Goal: Information Seeking & Learning: Learn about a topic

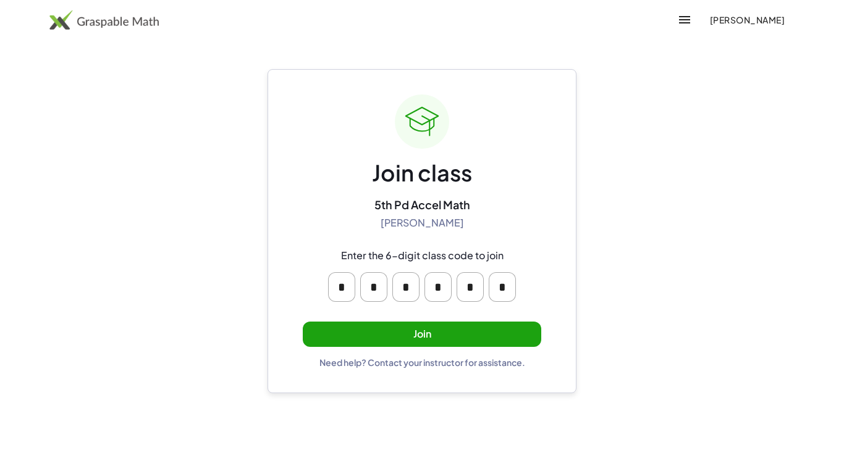
click at [514, 336] on button "Join" at bounding box center [422, 334] width 238 height 25
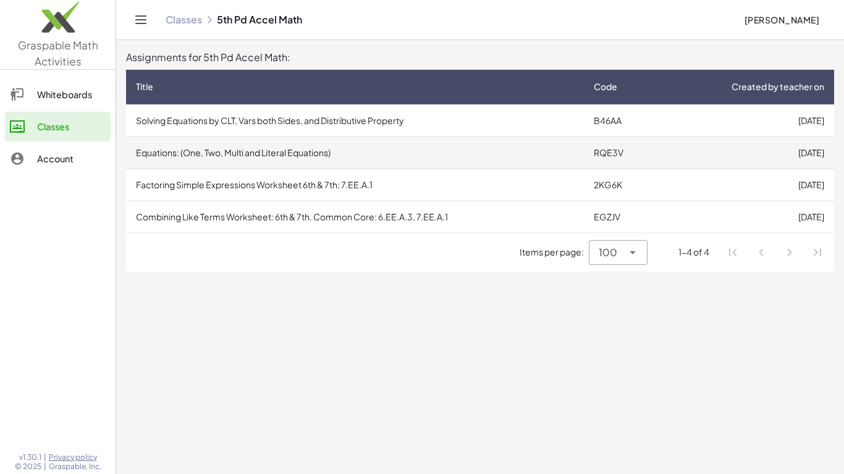
click at [625, 155] on td "RQE3V" at bounding box center [622, 153] width 77 height 32
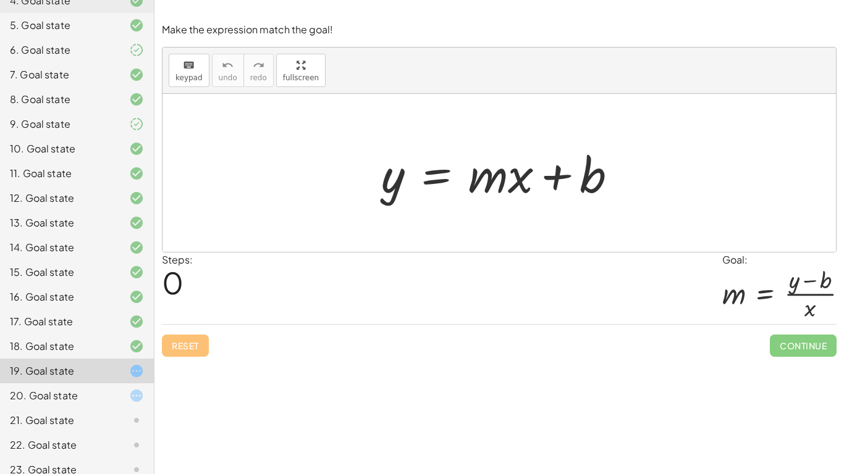
scroll to position [308, 0]
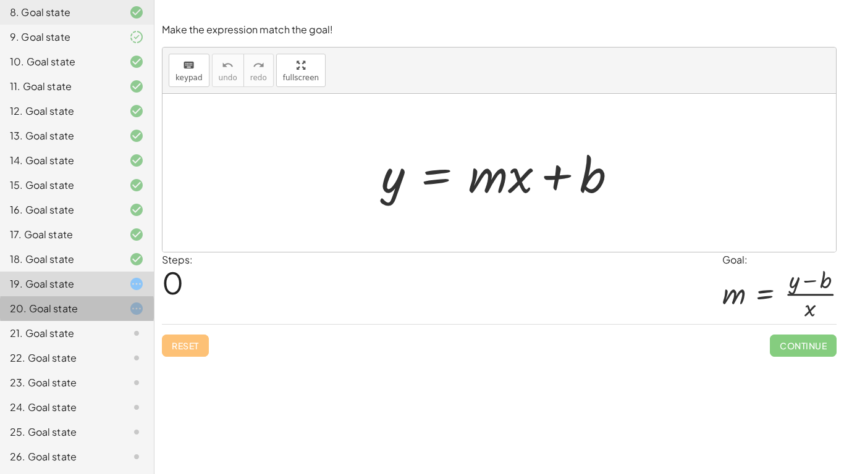
click at [93, 313] on div "20. Goal state" at bounding box center [59, 308] width 99 height 15
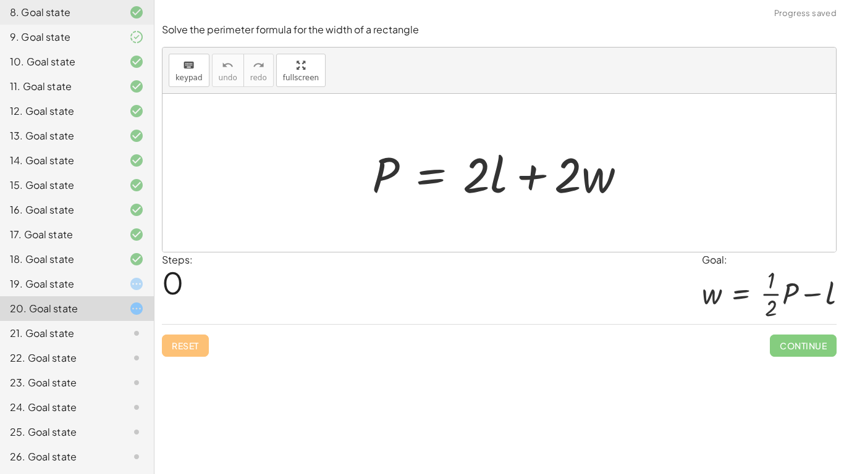
click at [89, 371] on div "21. Goal state" at bounding box center [77, 383] width 154 height 25
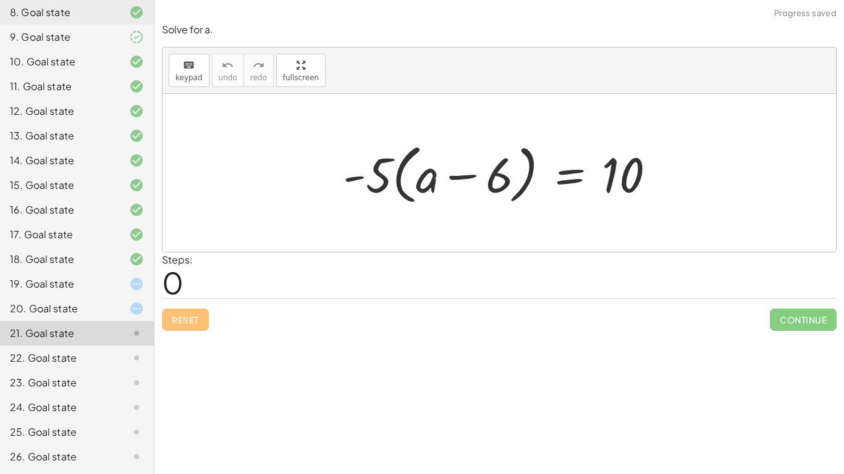
click at [84, 310] on div "20. Goal state" at bounding box center [59, 308] width 99 height 15
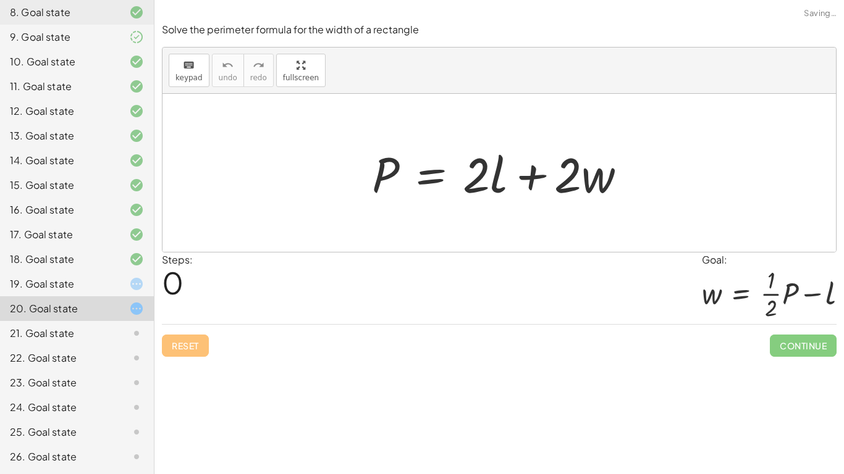
click at [90, 371] on div "21. Goal state" at bounding box center [77, 383] width 154 height 25
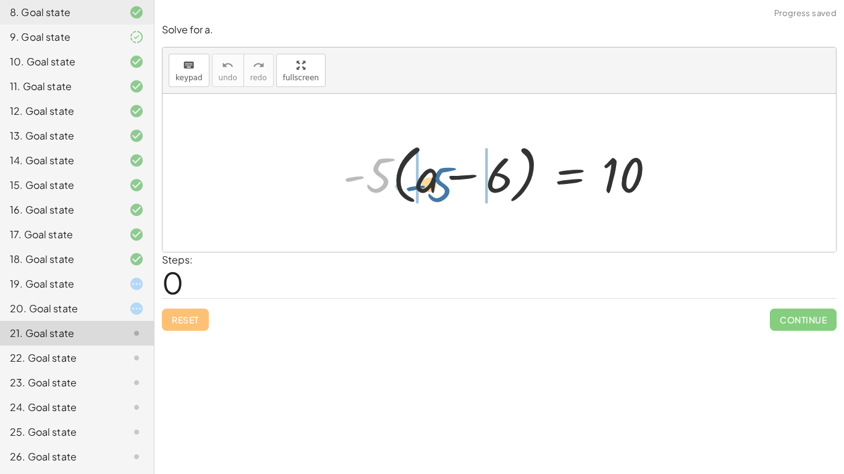
drag, startPoint x: 372, startPoint y: 191, endPoint x: 427, endPoint y: 196, distance: 55.8
click at [427, 196] on div at bounding box center [504, 173] width 335 height 71
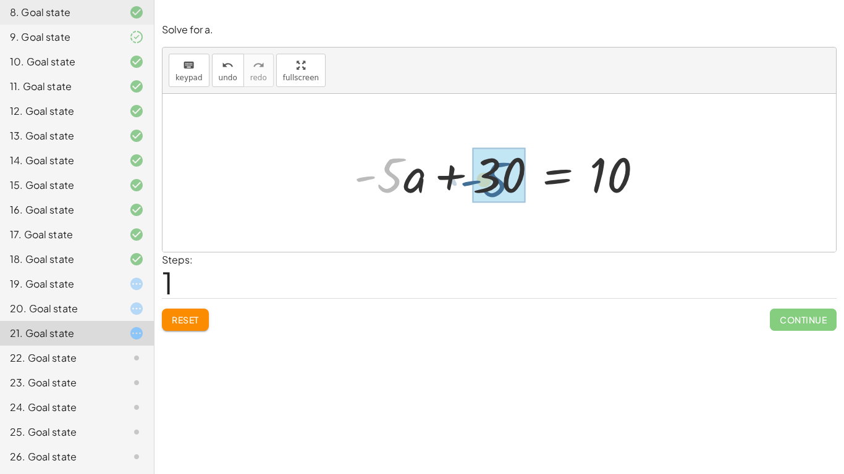
drag, startPoint x: 391, startPoint y: 184, endPoint x: 503, endPoint y: 187, distance: 112.5
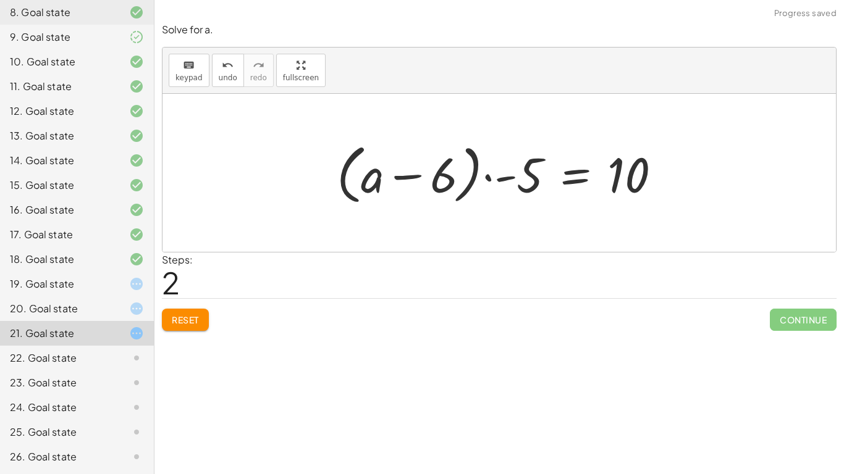
click at [191, 322] on span "Reset" at bounding box center [185, 319] width 27 height 11
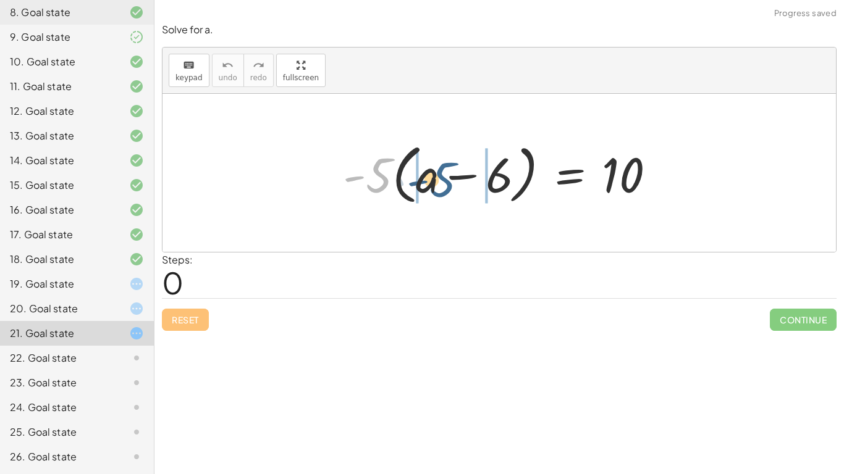
drag, startPoint x: 375, startPoint y: 178, endPoint x: 439, endPoint y: 182, distance: 64.3
click at [439, 182] on div at bounding box center [504, 173] width 335 height 71
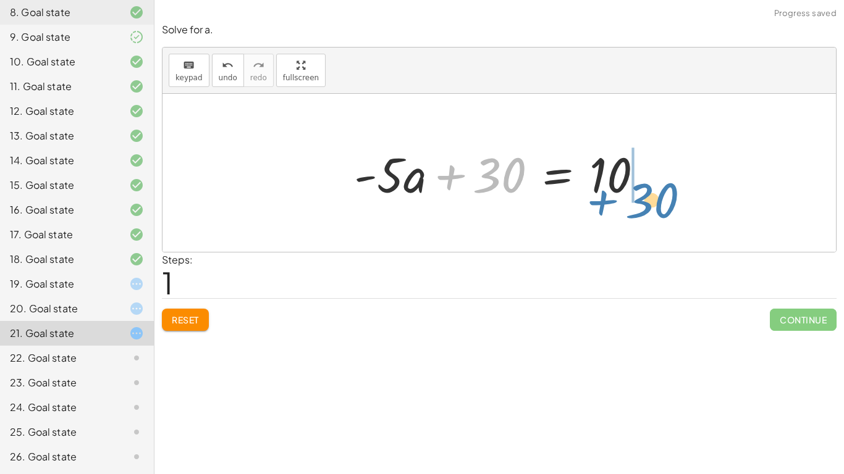
drag, startPoint x: 477, startPoint y: 180, endPoint x: 631, endPoint y: 201, distance: 155.2
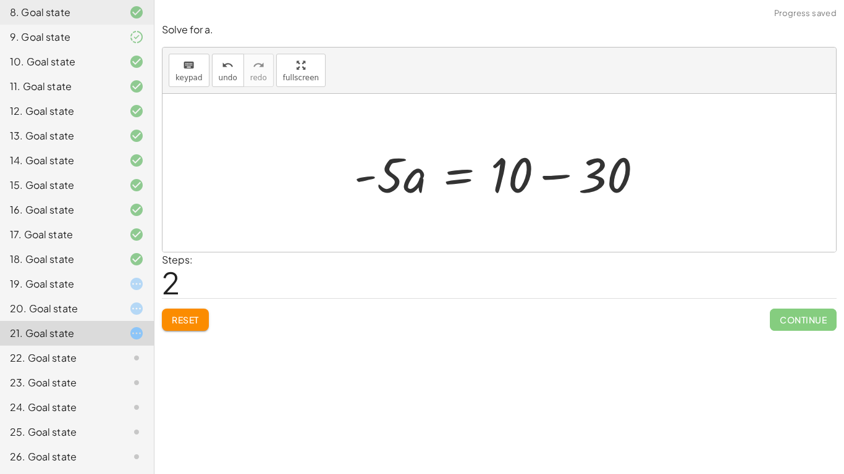
click at [569, 172] on div at bounding box center [503, 173] width 311 height 64
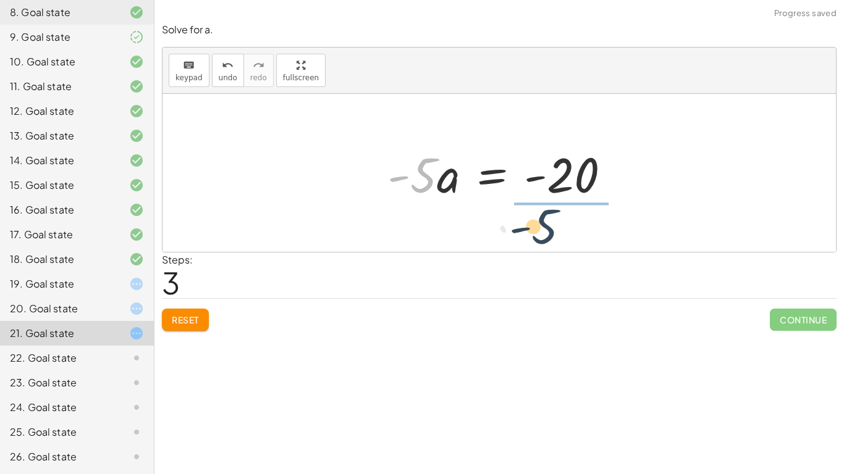
drag, startPoint x: 426, startPoint y: 188, endPoint x: 576, endPoint y: 236, distance: 157.5
click at [576, 236] on div "· - 5 · ( + a − 6 ) = 10 + · - 5 · a − · - 5 · 6 = 10 + · - 5 · a + 30 = 10 · -…" at bounding box center [498, 173] width 673 height 158
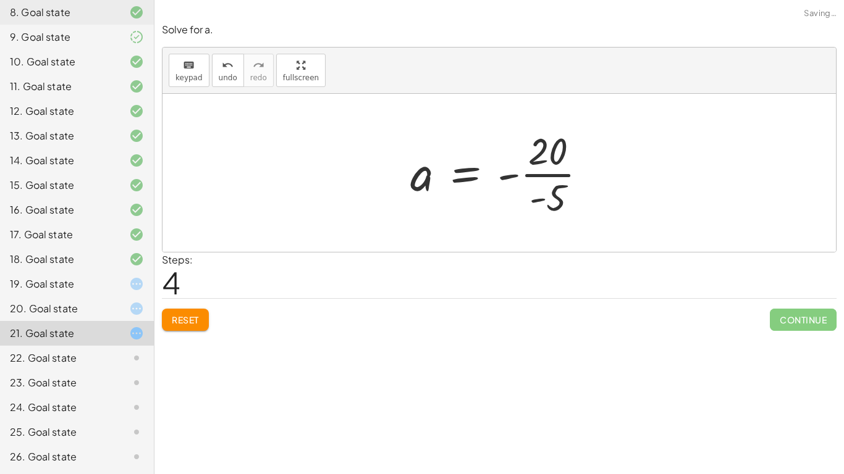
click at [558, 178] on div at bounding box center [503, 172] width 199 height 95
click at [531, 179] on div at bounding box center [504, 173] width 194 height 61
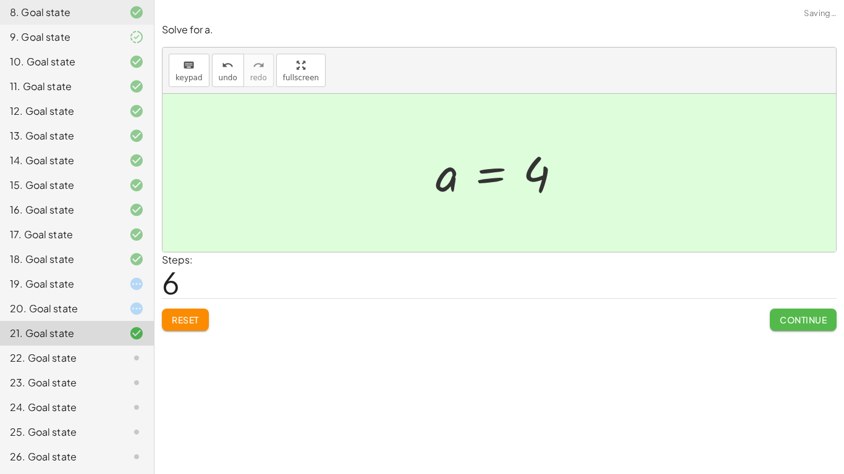
click at [776, 327] on button "Continue" at bounding box center [803, 320] width 67 height 22
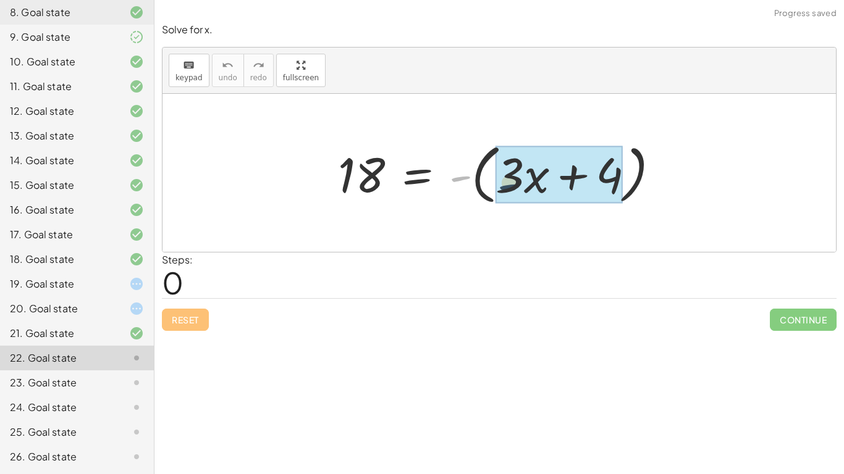
drag, startPoint x: 458, startPoint y: 179, endPoint x: 513, endPoint y: 187, distance: 55.6
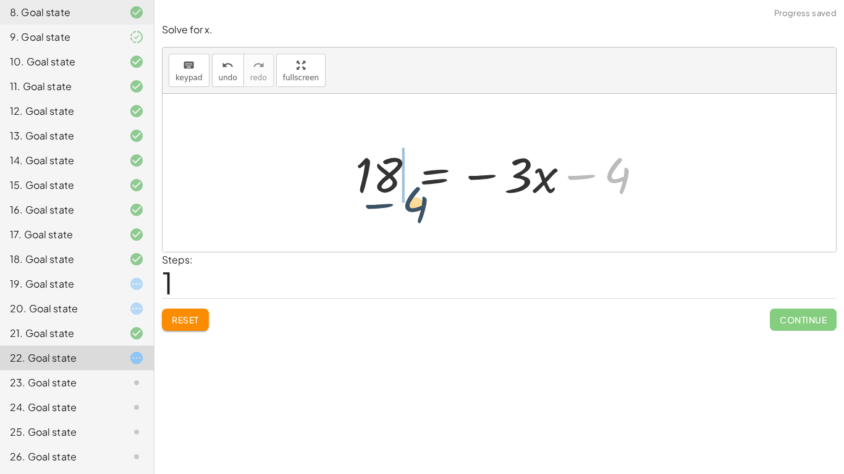
drag, startPoint x: 613, startPoint y: 178, endPoint x: 404, endPoint y: 205, distance: 211.2
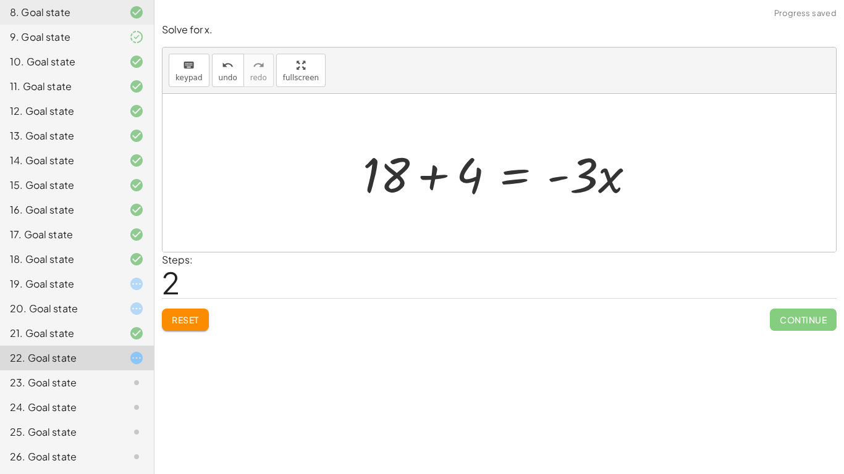
click at [379, 177] on div at bounding box center [503, 173] width 295 height 64
click at [422, 179] on div at bounding box center [503, 173] width 295 height 64
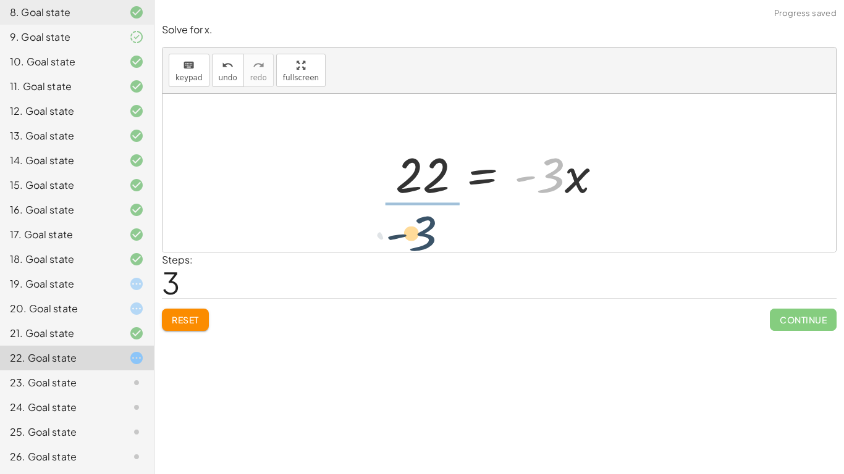
drag, startPoint x: 560, startPoint y: 185, endPoint x: 427, endPoint y: 245, distance: 146.3
click at [427, 245] on div "18 = - ( + · 3 · x + 4 ) 18 = − · 3 · x − 4 + 18 + 4 = · - 3 · x · - 3 = · 3 · …" at bounding box center [498, 173] width 673 height 158
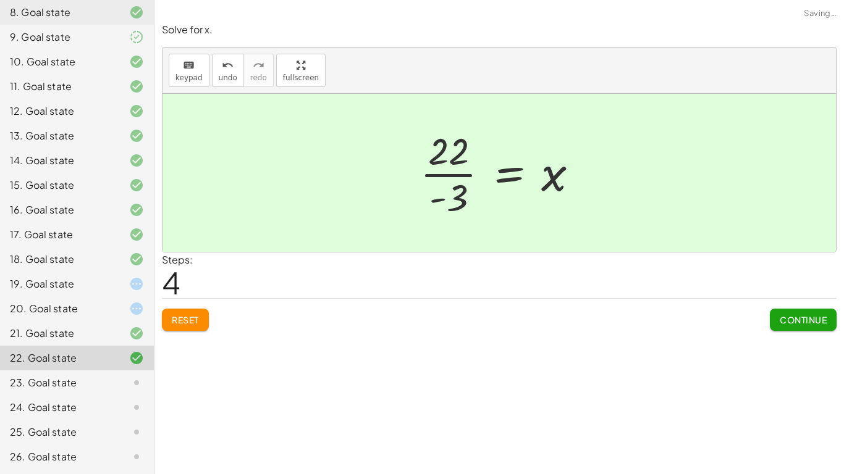
click at [428, 177] on div at bounding box center [504, 172] width 180 height 95
click at [788, 311] on button "Continue" at bounding box center [803, 320] width 67 height 22
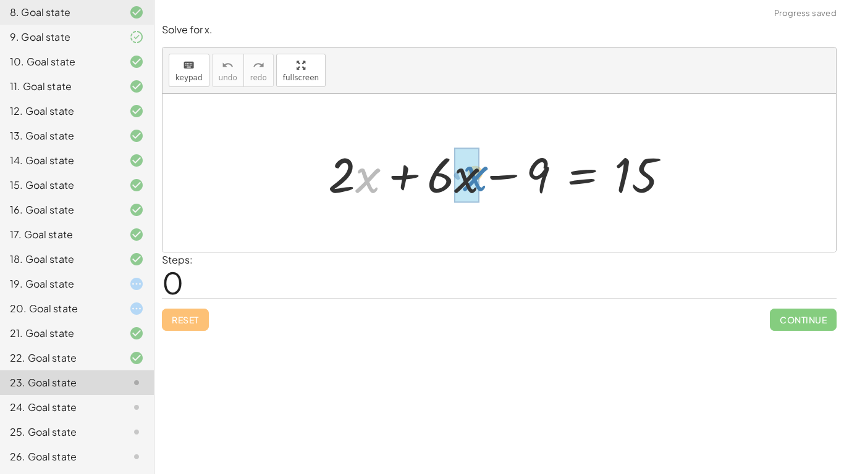
drag, startPoint x: 371, startPoint y: 172, endPoint x: 485, endPoint y: 169, distance: 114.3
click at [485, 169] on div at bounding box center [504, 173] width 364 height 64
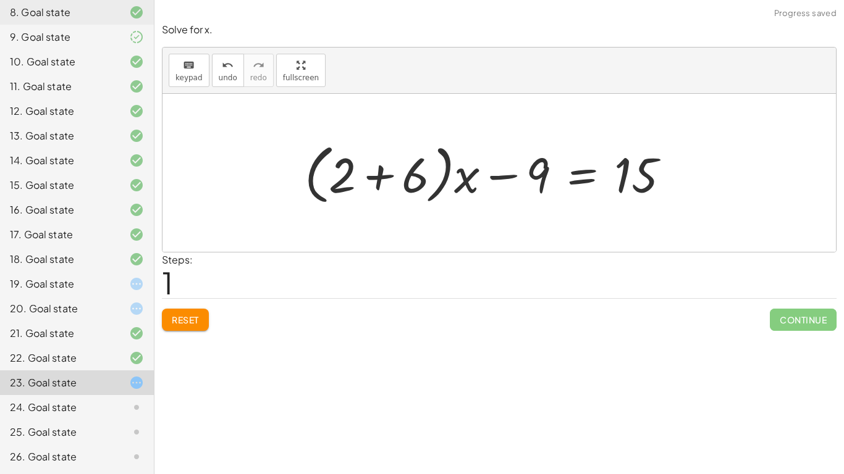
click at [193, 324] on span "Reset" at bounding box center [185, 319] width 27 height 11
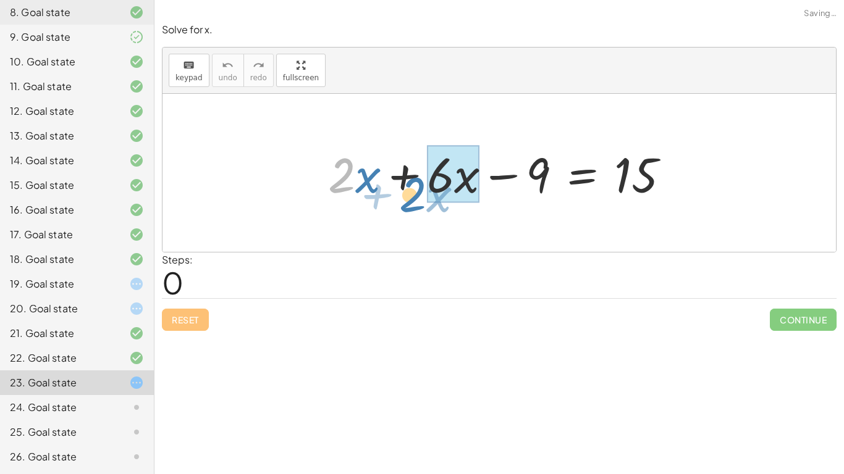
drag, startPoint x: 340, startPoint y: 180, endPoint x: 428, endPoint y: 193, distance: 88.8
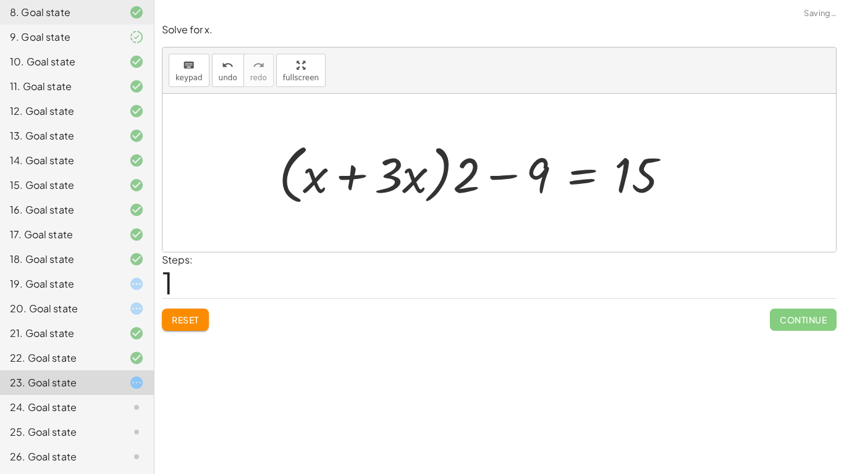
click at [192, 319] on span "Reset" at bounding box center [185, 319] width 27 height 11
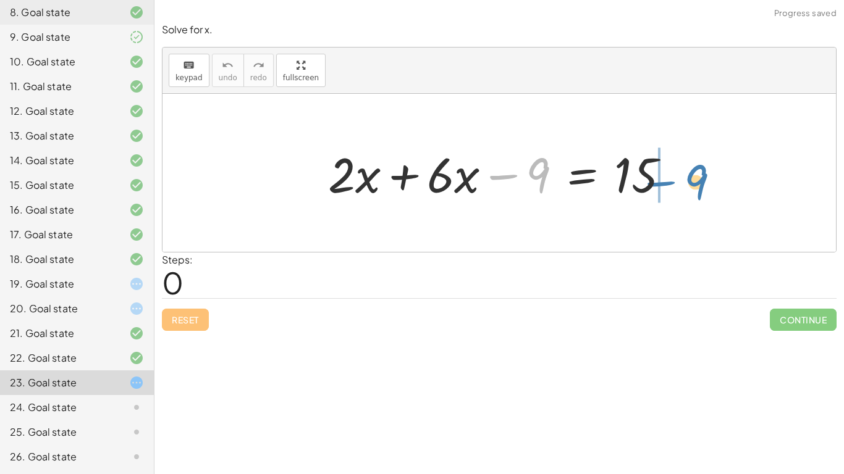
drag, startPoint x: 514, startPoint y: 176, endPoint x: 671, endPoint y: 182, distance: 157.0
click at [671, 182] on div at bounding box center [504, 173] width 364 height 64
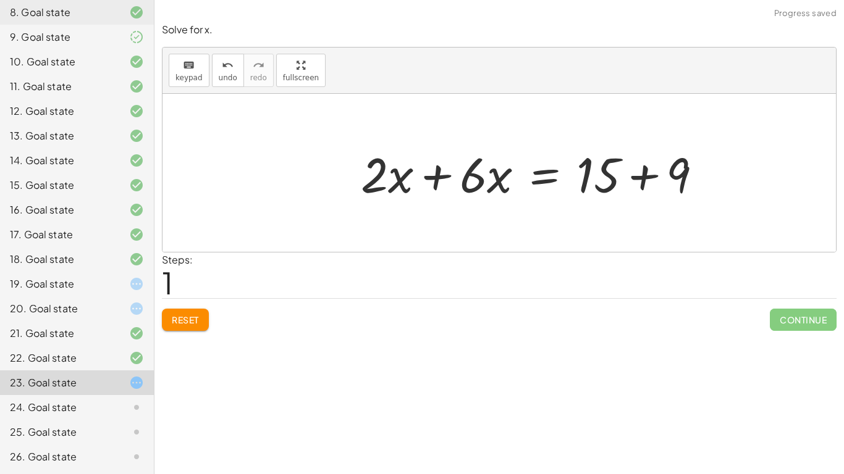
click at [671, 182] on div at bounding box center [537, 173] width 364 height 64
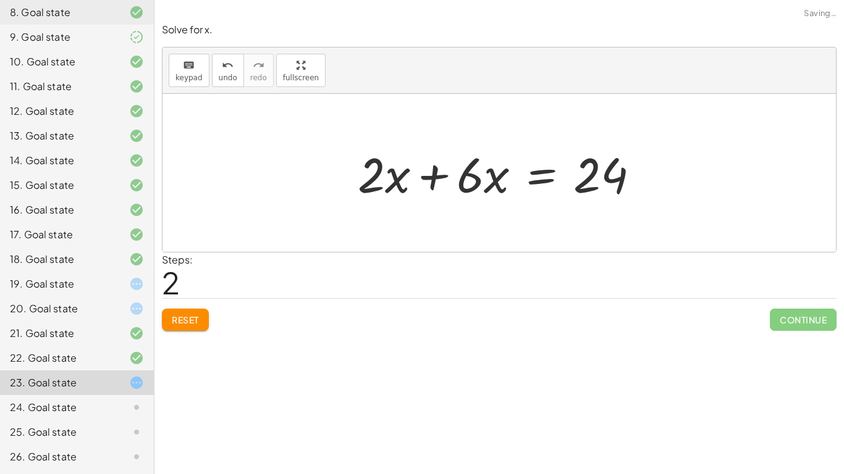
click at [442, 175] on div at bounding box center [503, 173] width 304 height 64
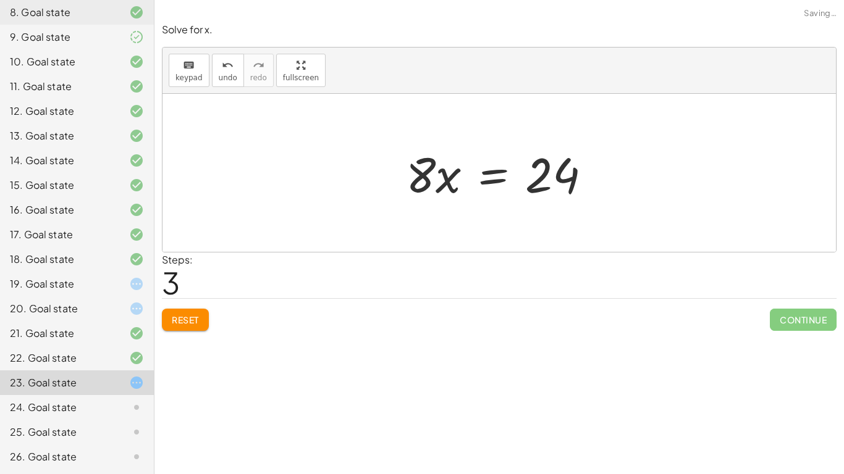
click at [470, 177] on div at bounding box center [504, 173] width 208 height 64
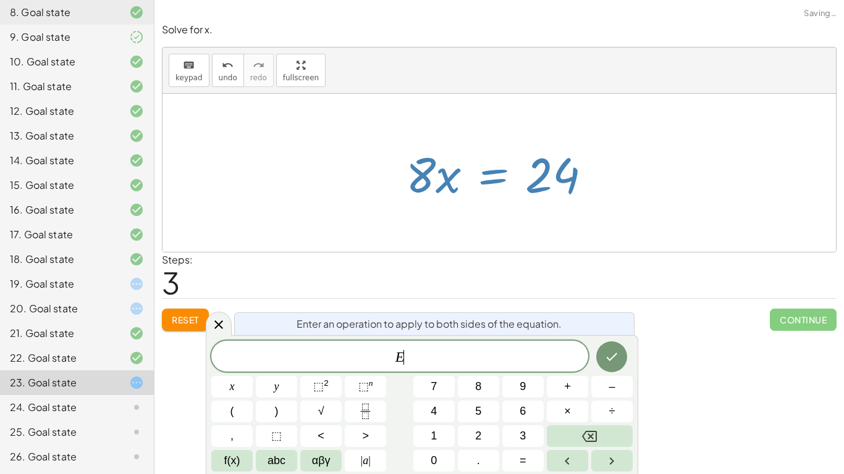
scroll to position [1, 0]
drag, startPoint x: 417, startPoint y: 183, endPoint x: 530, endPoint y: 246, distance: 129.4
click at [530, 246] on div "+ · 2 · x + · 6 · x − 9 = 15 + · 2 · x + · 6 · x = + 15 + 9 + · 2 · x + · 6 · x…" at bounding box center [498, 173] width 673 height 158
click at [678, 343] on div "Solve the equation for the variable given. keyboard keypad undo undo redo redo …" at bounding box center [498, 237] width 689 height 474
click at [597, 351] on button "Done" at bounding box center [611, 357] width 31 height 31
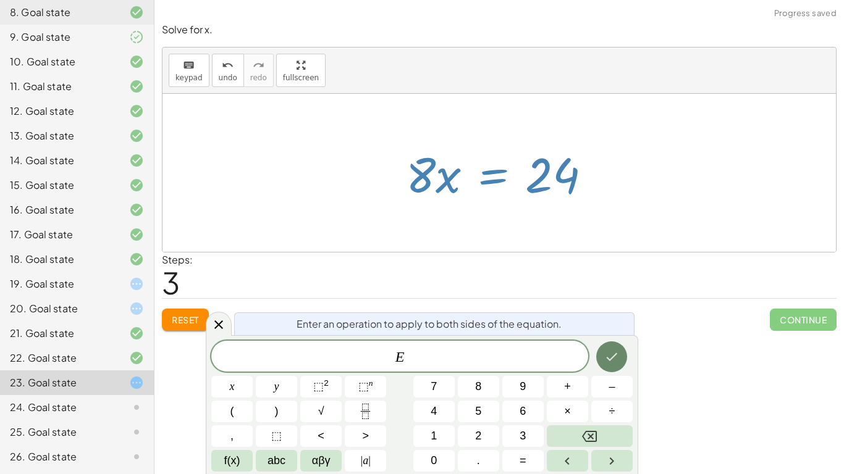
scroll to position [1, 0]
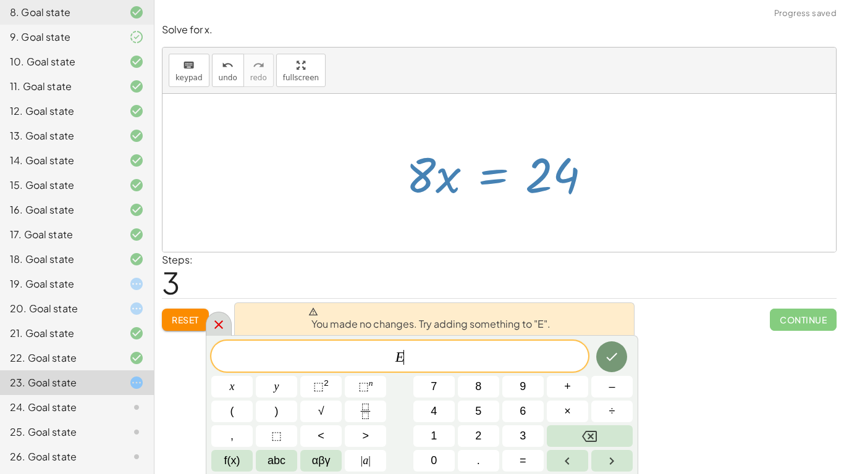
click at [216, 326] on icon at bounding box center [218, 325] width 15 height 15
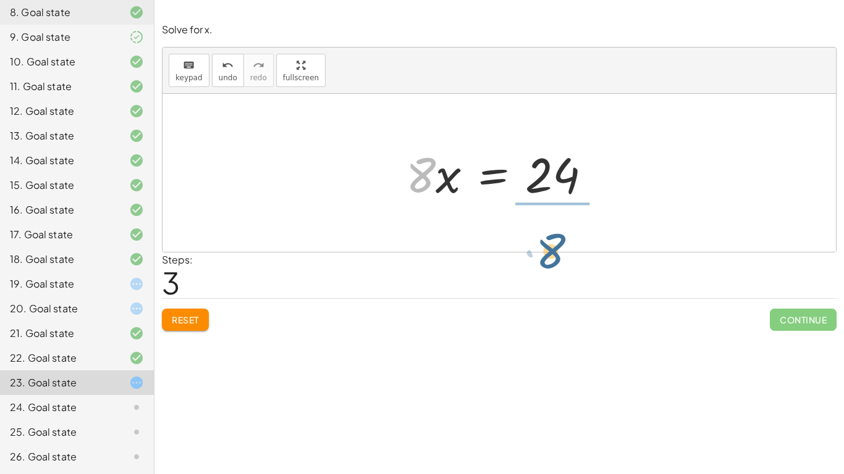
drag, startPoint x: 416, startPoint y: 166, endPoint x: 563, endPoint y: 228, distance: 160.0
click at [563, 228] on div "+ · 2 · x + · 6 · x − 9 = 15 + · 2 · x + · 6 · x = + 15 + 9 + · 2 · x + · 6 · x…" at bounding box center [498, 173] width 673 height 158
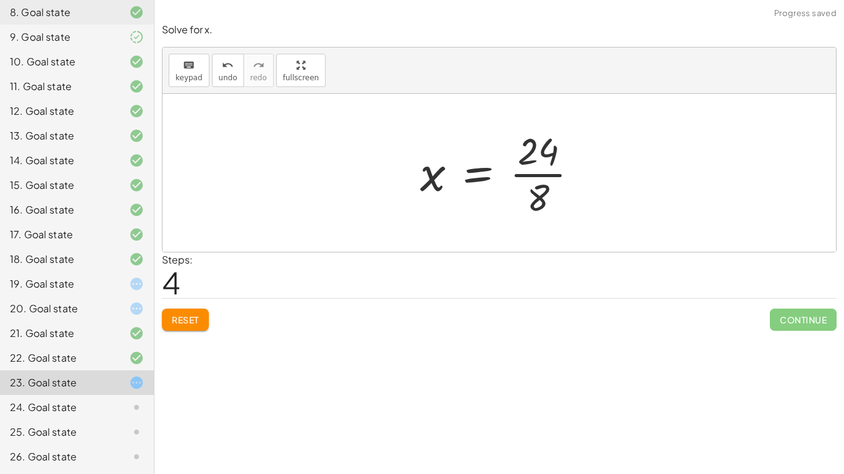
click at [552, 177] on div at bounding box center [504, 172] width 180 height 95
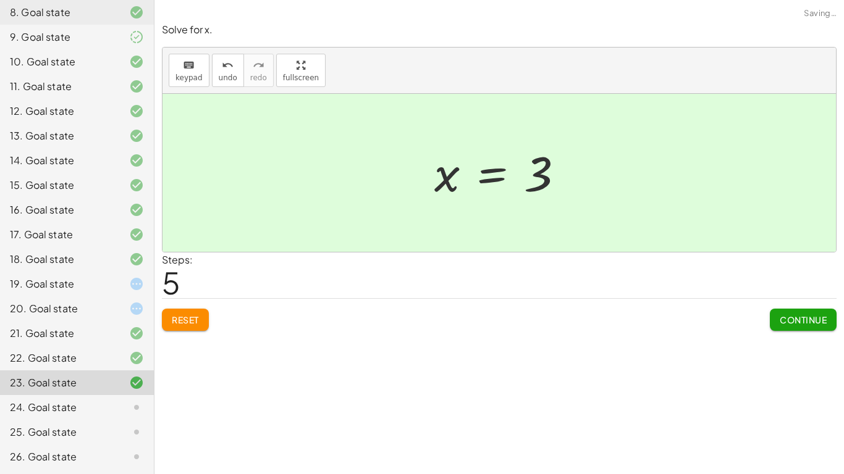
click at [787, 314] on span "Continue" at bounding box center [803, 319] width 47 height 11
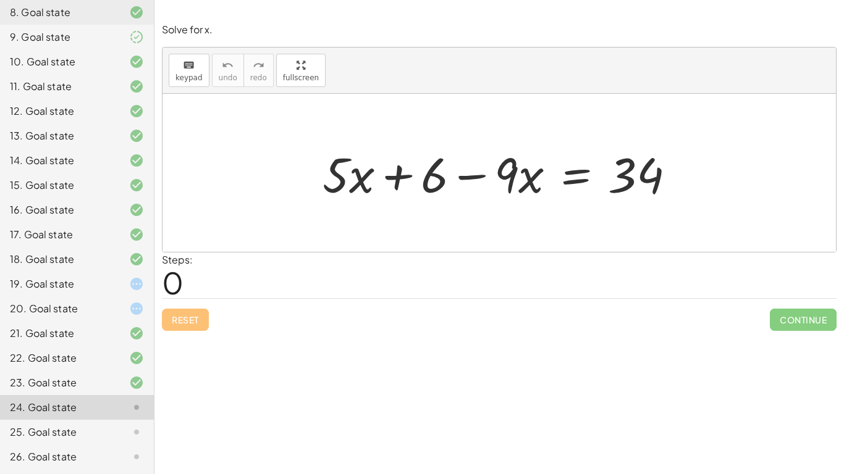
click at [97, 384] on div "23. Goal state" at bounding box center [59, 383] width 99 height 15
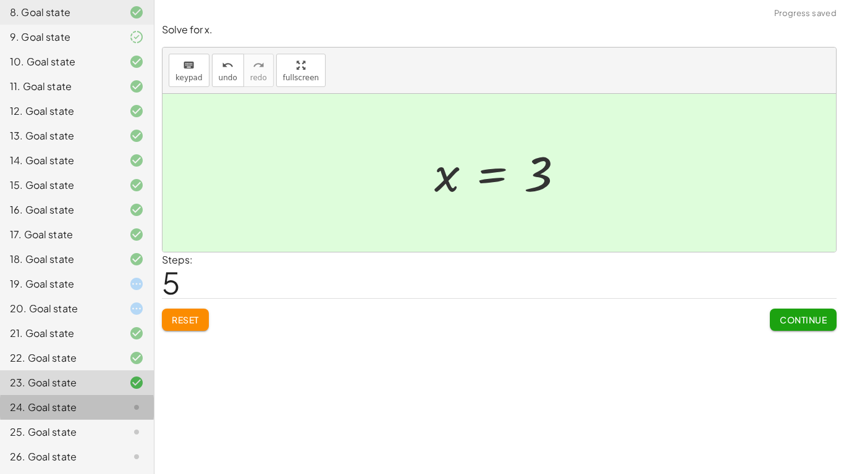
click at [94, 445] on div "24. Goal state" at bounding box center [77, 457] width 154 height 25
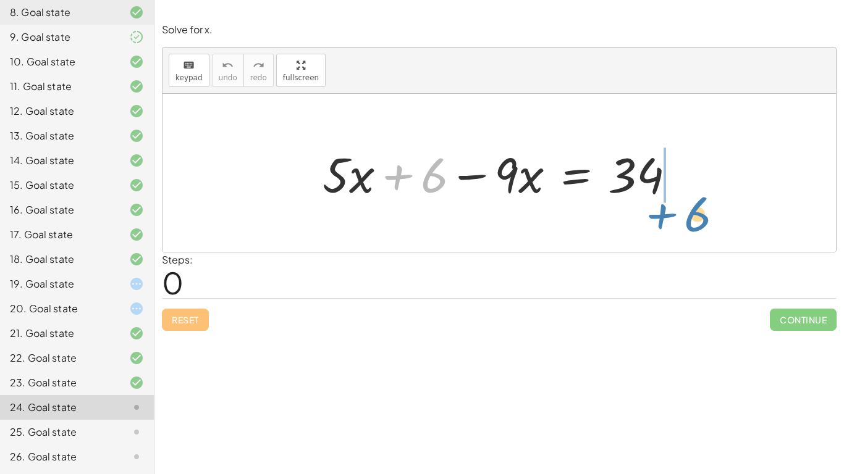
drag, startPoint x: 403, startPoint y: 178, endPoint x: 666, endPoint y: 216, distance: 265.8
click at [666, 216] on div "+ 6 + · 5 · x + 6 − · 9 · x = 34" at bounding box center [498, 173] width 673 height 158
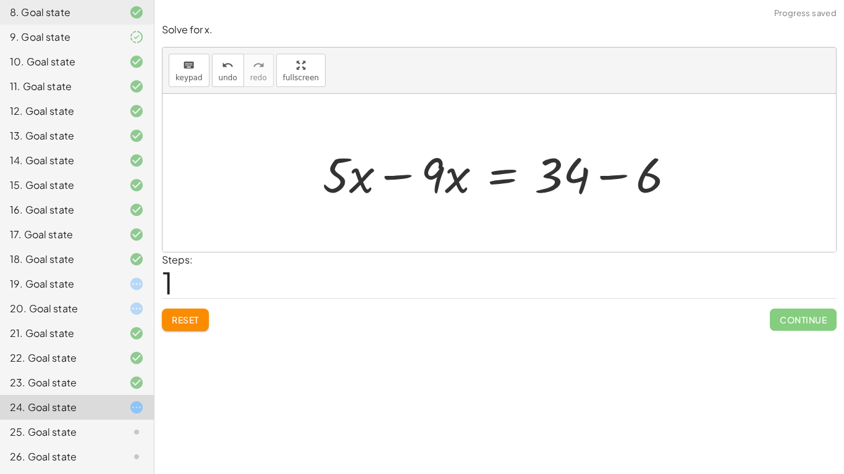
click at [592, 174] on div at bounding box center [503, 173] width 375 height 64
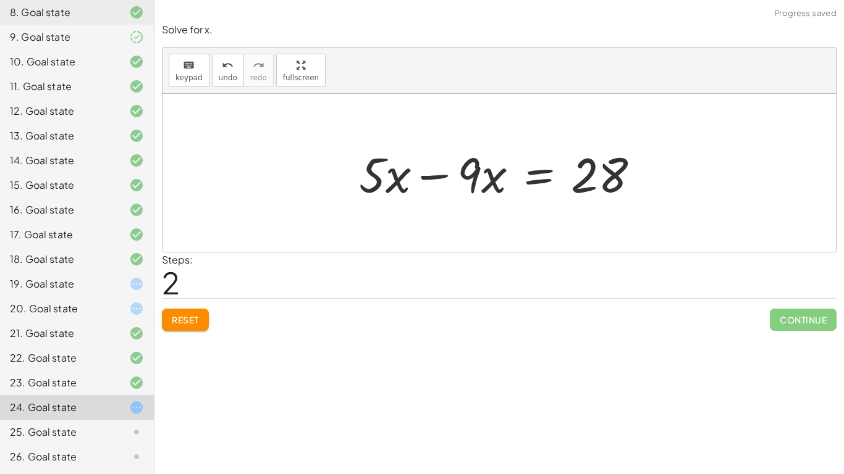
click at [419, 178] on div at bounding box center [504, 173] width 303 height 64
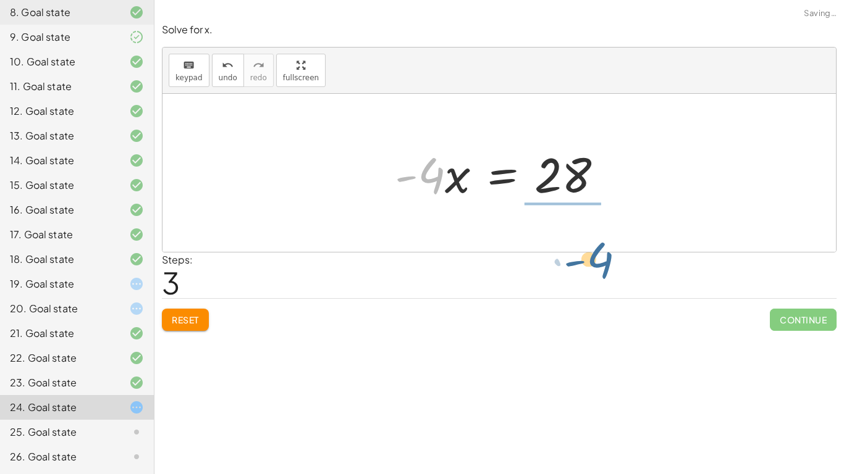
drag, startPoint x: 439, startPoint y: 174, endPoint x: 602, endPoint y: 232, distance: 172.7
click at [602, 232] on div "+ · 5 · x + 6 − · 9 · x = 34 + · 5 · x − · 9 · x = + 34 − 6 + · 5 · x − · 9 · x…" at bounding box center [498, 173] width 673 height 158
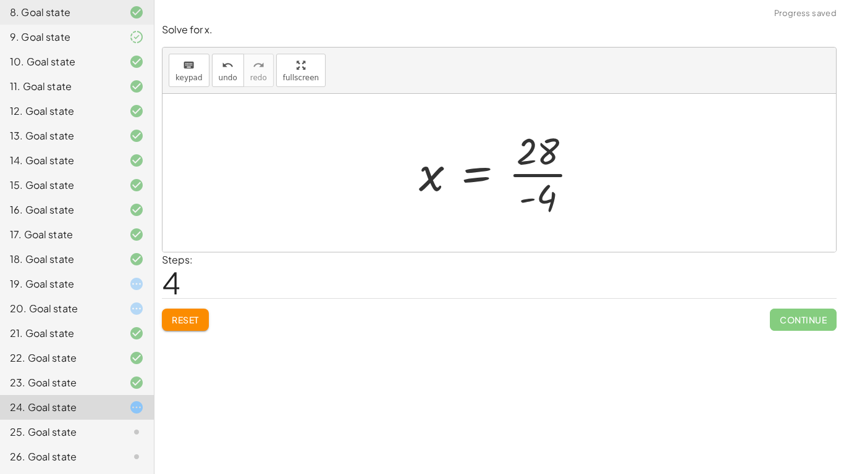
click at [560, 179] on div at bounding box center [504, 172] width 182 height 95
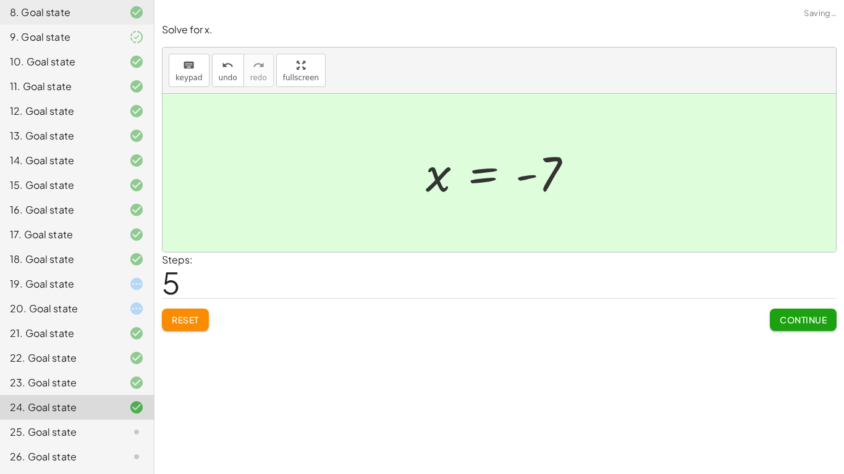
click at [814, 327] on button "Continue" at bounding box center [803, 320] width 67 height 22
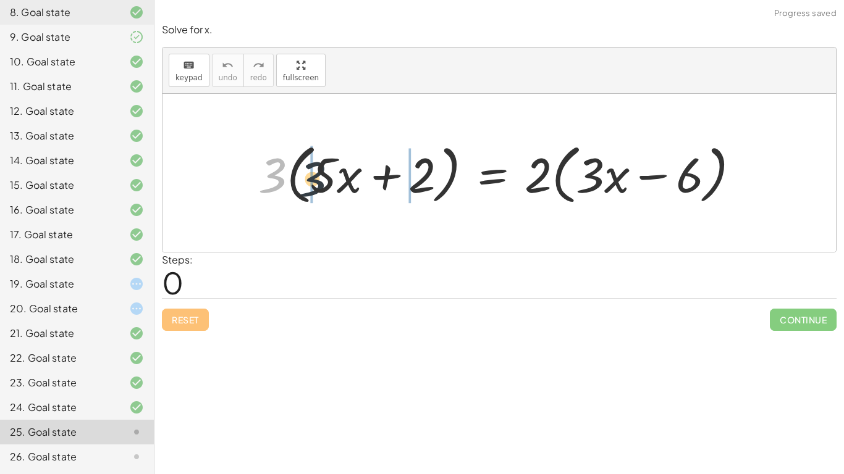
drag, startPoint x: 264, startPoint y: 187, endPoint x: 327, endPoint y: 185, distance: 63.1
click at [327, 185] on div at bounding box center [503, 173] width 503 height 71
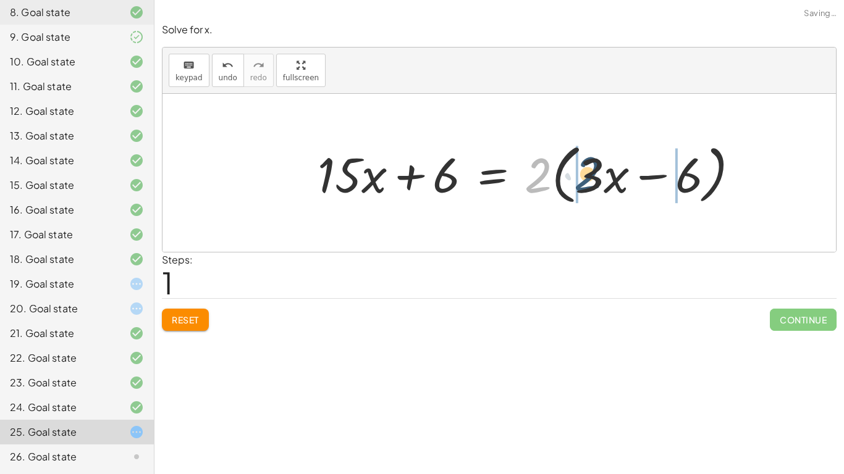
drag, startPoint x: 533, startPoint y: 179, endPoint x: 584, endPoint y: 177, distance: 50.7
click at [584, 177] on div at bounding box center [533, 173] width 444 height 71
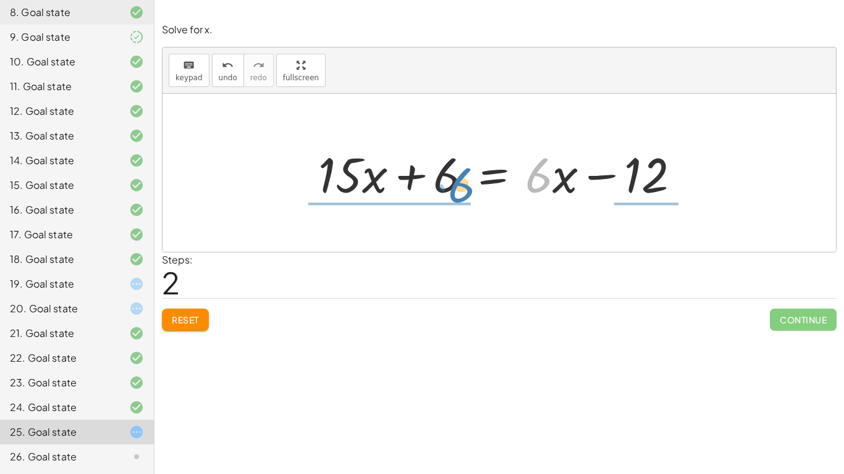
drag, startPoint x: 551, startPoint y: 180, endPoint x: 484, endPoint y: 189, distance: 67.4
click at [484, 189] on div at bounding box center [504, 173] width 384 height 64
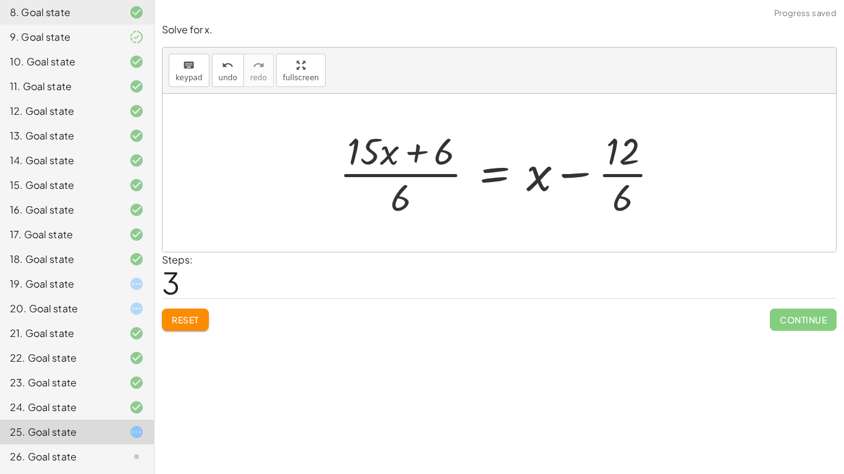
click at [396, 177] on div at bounding box center [504, 172] width 342 height 95
click at [201, 319] on button "Reset" at bounding box center [185, 320] width 47 height 22
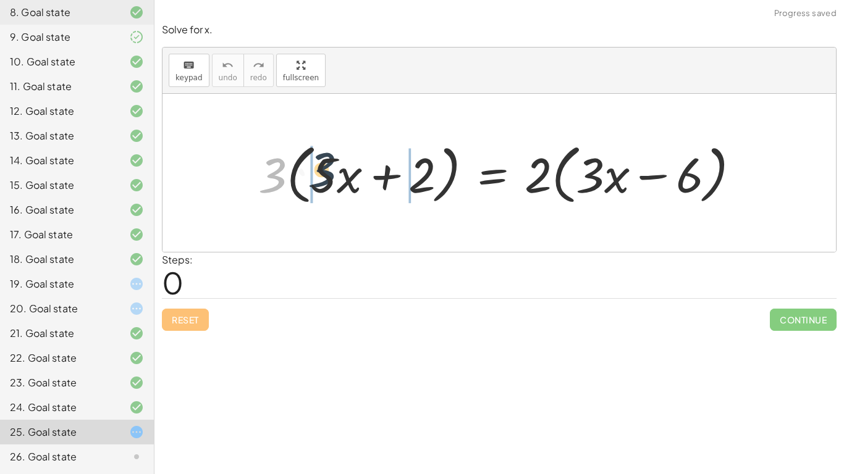
drag, startPoint x: 277, startPoint y: 180, endPoint x: 330, endPoint y: 174, distance: 52.9
click at [330, 174] on div at bounding box center [503, 173] width 503 height 71
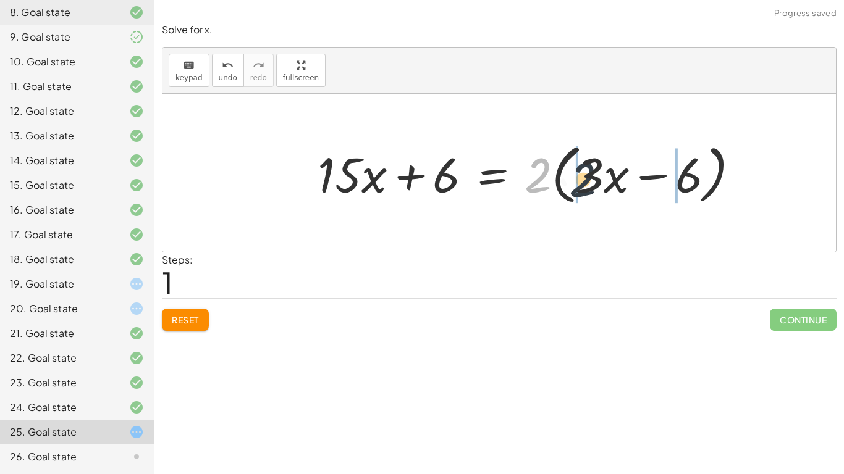
drag, startPoint x: 528, startPoint y: 185, endPoint x: 587, endPoint y: 188, distance: 59.4
click at [587, 188] on div at bounding box center [533, 173] width 444 height 71
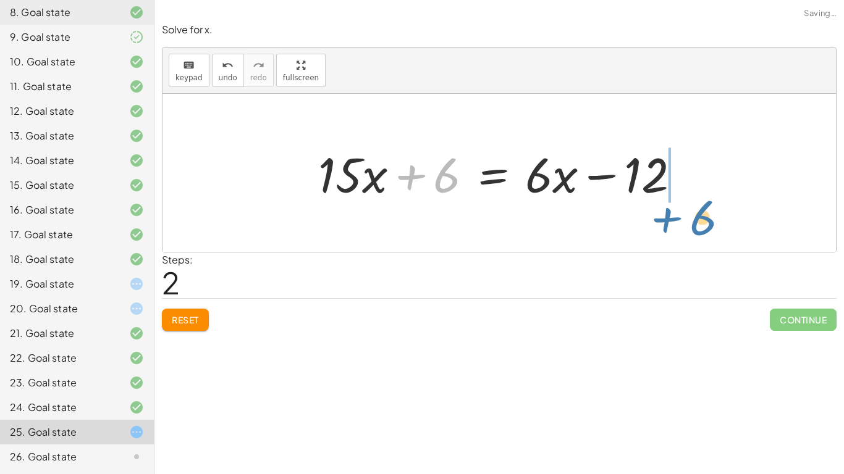
drag, startPoint x: 421, startPoint y: 179, endPoint x: 651, endPoint y: 212, distance: 232.2
click at [651, 212] on div "· 3 · ( + · 5 · x + 2 ) = · 2 · ( + · 3 · x − 6 ) + · 3 · 5 · x + · 3 · 2 = · 2…" at bounding box center [498, 173] width 673 height 158
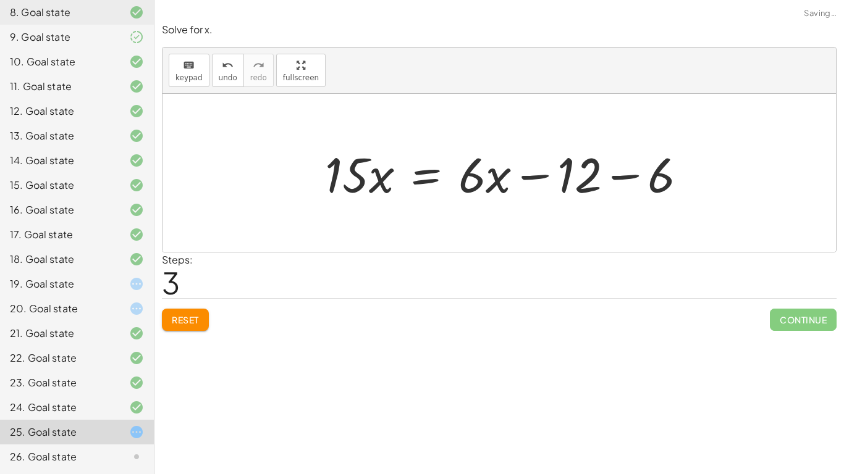
click at [650, 183] on div at bounding box center [511, 173] width 384 height 64
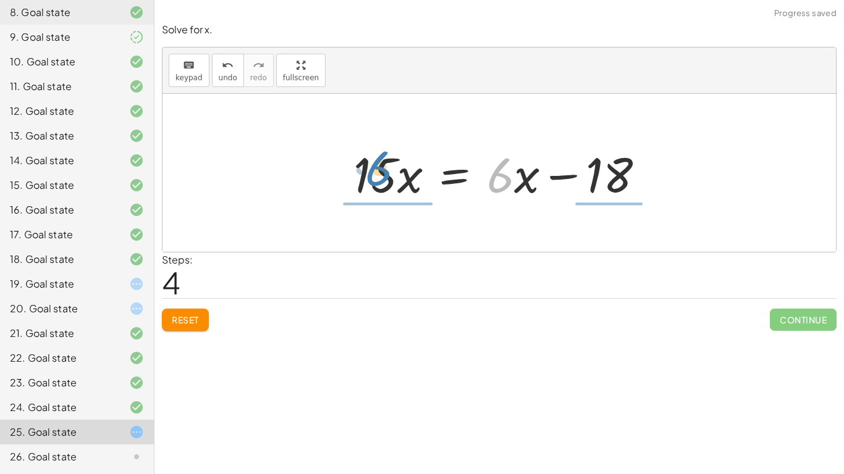
drag, startPoint x: 507, startPoint y: 179, endPoint x: 385, endPoint y: 171, distance: 121.3
click at [385, 171] on div at bounding box center [503, 173] width 313 height 64
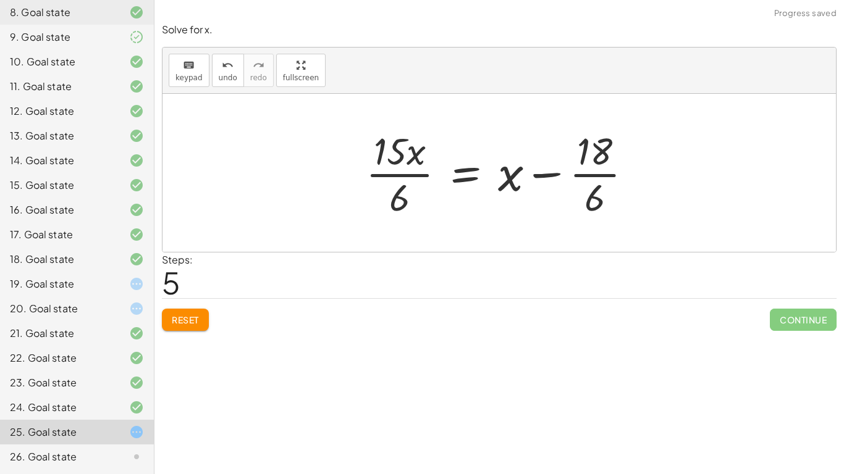
click at [404, 175] on div at bounding box center [504, 172] width 288 height 95
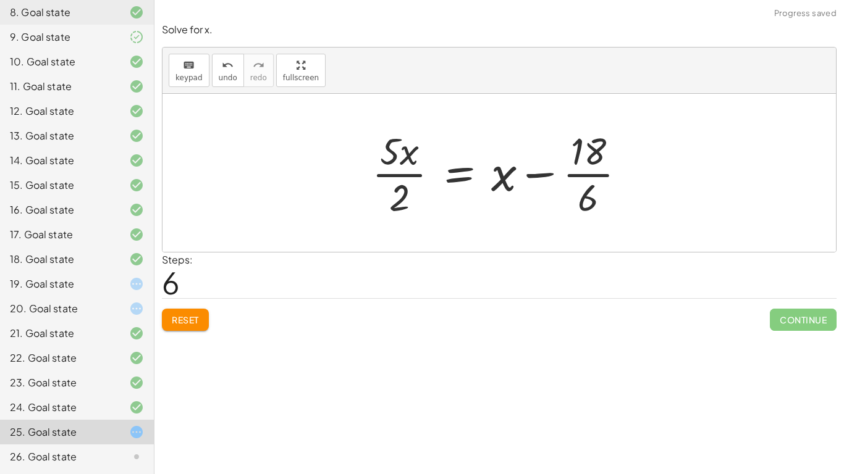
click at [403, 177] on div at bounding box center [504, 172] width 276 height 95
click at [585, 177] on div at bounding box center [504, 172] width 276 height 95
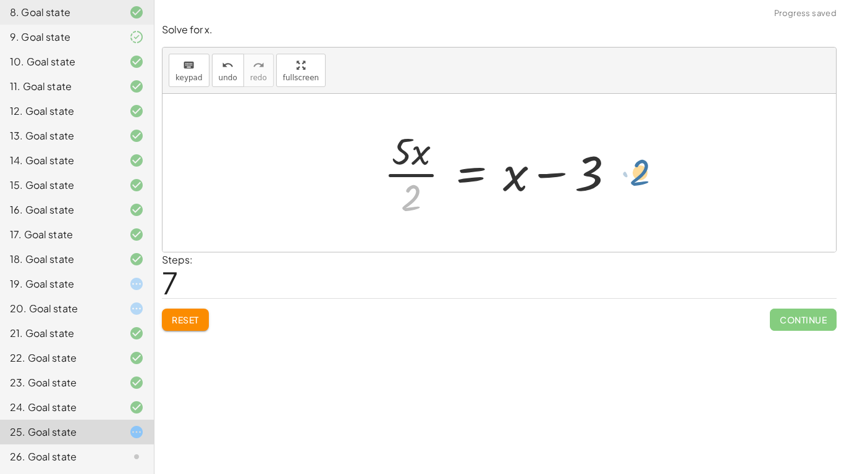
drag, startPoint x: 400, startPoint y: 205, endPoint x: 629, endPoint y: 179, distance: 230.0
click at [629, 179] on div at bounding box center [503, 172] width 253 height 95
drag, startPoint x: 414, startPoint y: 198, endPoint x: 627, endPoint y: 175, distance: 213.8
click at [627, 175] on div at bounding box center [503, 172] width 253 height 95
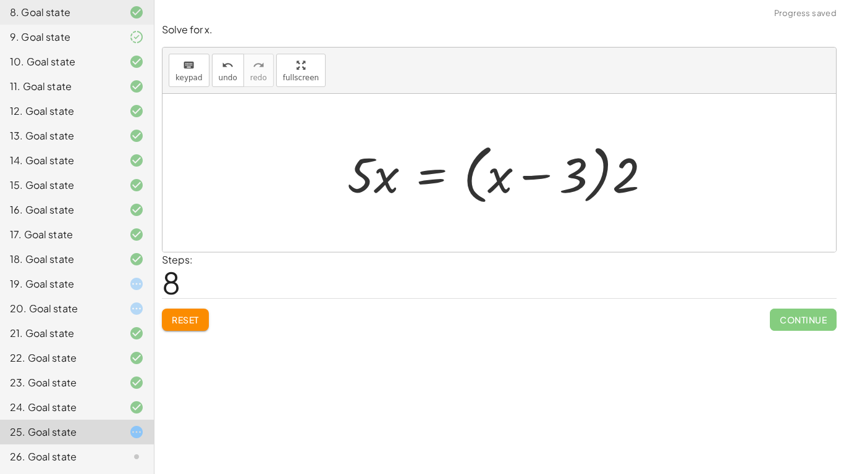
click at [612, 177] on div at bounding box center [504, 173] width 326 height 71
click at [599, 178] on div at bounding box center [504, 173] width 326 height 71
drag, startPoint x: 619, startPoint y: 177, endPoint x: 565, endPoint y: 179, distance: 53.8
click at [565, 179] on div at bounding box center [504, 173] width 326 height 71
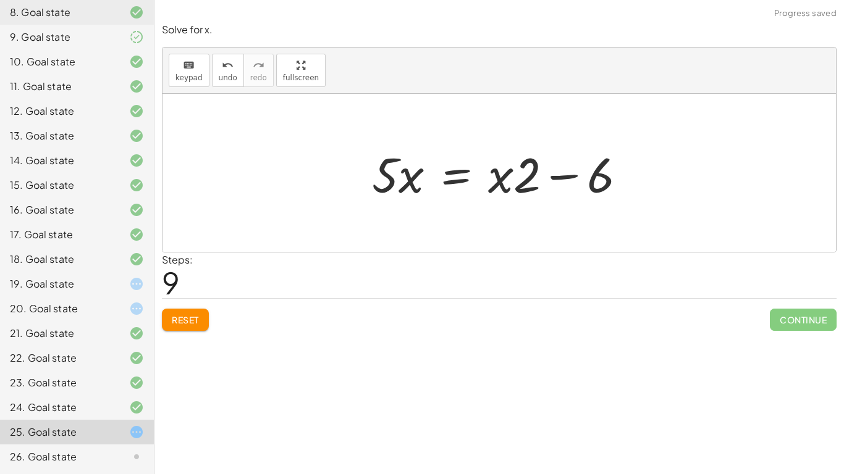
click at [194, 312] on button "Reset" at bounding box center [185, 320] width 47 height 22
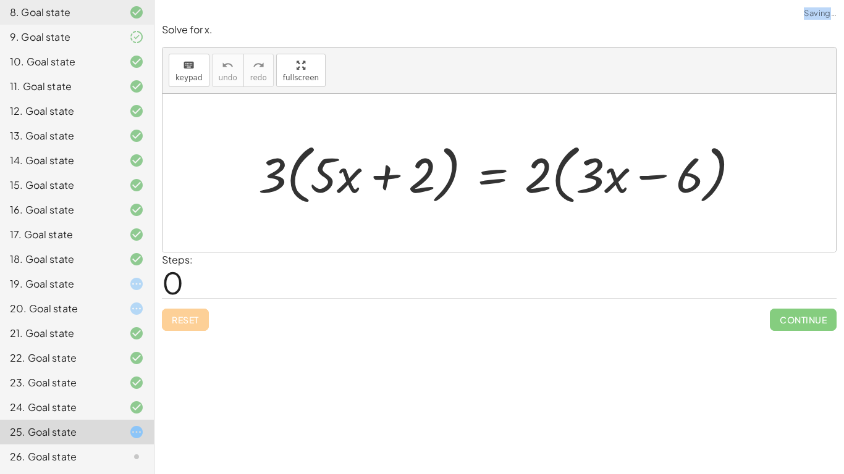
click at [194, 312] on div "Reset Continue" at bounding box center [499, 314] width 675 height 33
drag, startPoint x: 269, startPoint y: 177, endPoint x: 344, endPoint y: 183, distance: 75.0
click at [344, 183] on div at bounding box center [503, 173] width 503 height 71
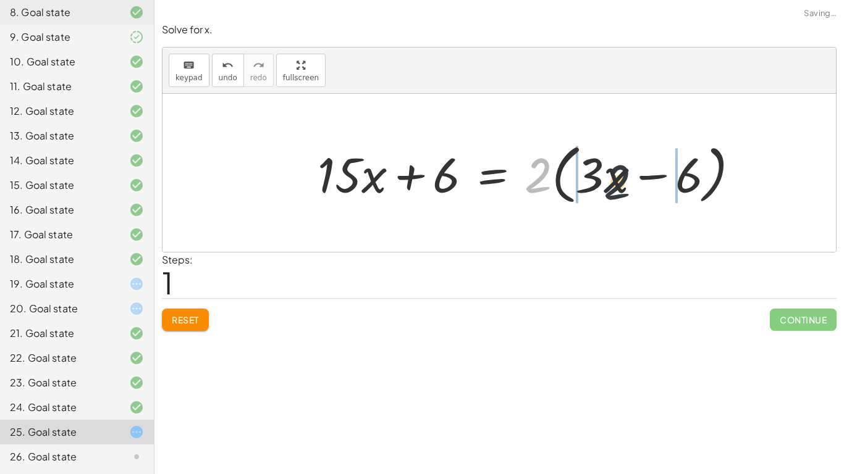
drag, startPoint x: 543, startPoint y: 175, endPoint x: 628, endPoint y: 182, distance: 85.5
click at [628, 182] on div at bounding box center [533, 173] width 444 height 71
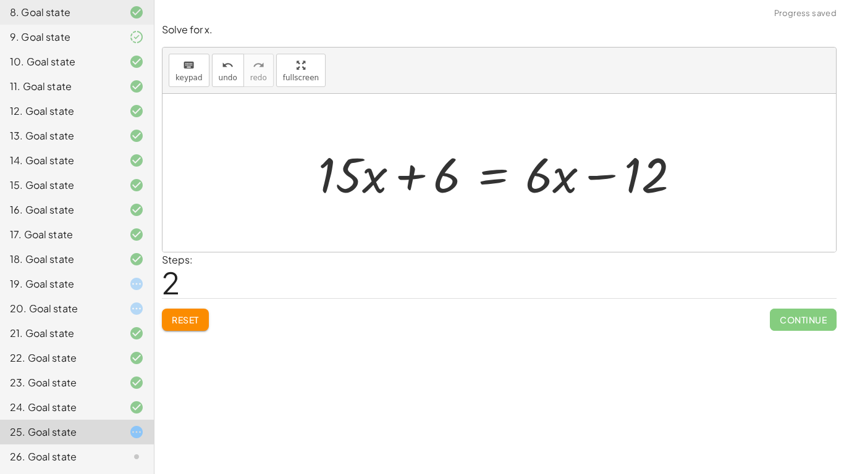
click at [450, 175] on div at bounding box center [504, 173] width 384 height 64
drag, startPoint x: 545, startPoint y: 182, endPoint x: 623, endPoint y: 170, distance: 79.4
click at [623, 170] on div at bounding box center [504, 173] width 384 height 64
drag, startPoint x: 453, startPoint y: 190, endPoint x: 706, endPoint y: 211, distance: 253.5
click at [706, 211] on div "· 3 · ( + · 5 · x + 2 ) = · 2 · ( + · 3 · x − 6 ) + · 3 · 5 · x + · 3 · 2 = · 2…" at bounding box center [498, 173] width 673 height 158
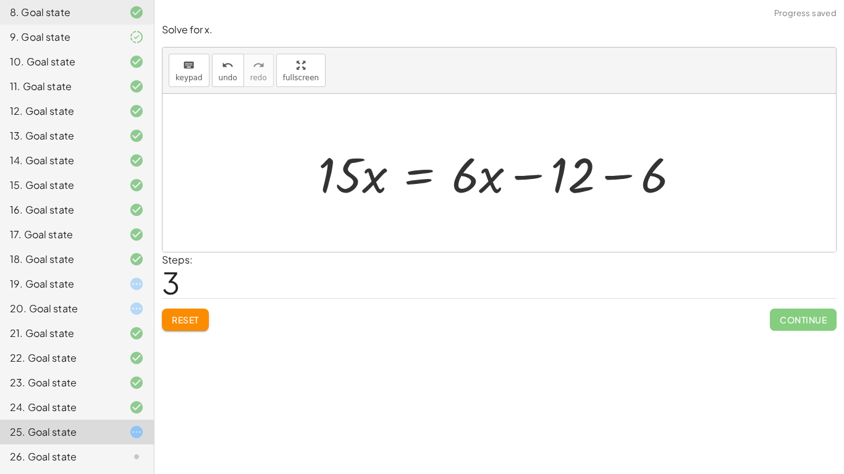
click at [676, 184] on div at bounding box center [504, 173] width 384 height 64
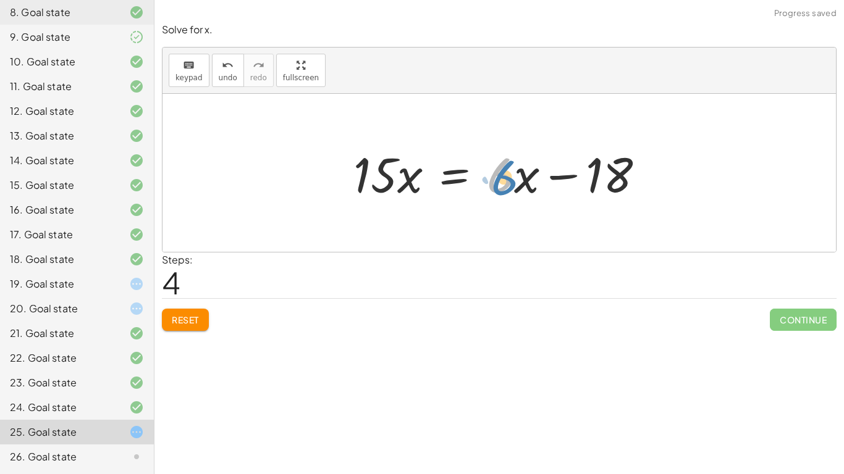
drag, startPoint x: 492, startPoint y: 178, endPoint x: 499, endPoint y: 179, distance: 6.9
click at [499, 179] on div at bounding box center [503, 173] width 313 height 64
click at [367, 158] on div at bounding box center [503, 173] width 313 height 64
drag, startPoint x: 513, startPoint y: 183, endPoint x: 355, endPoint y: 204, distance: 159.5
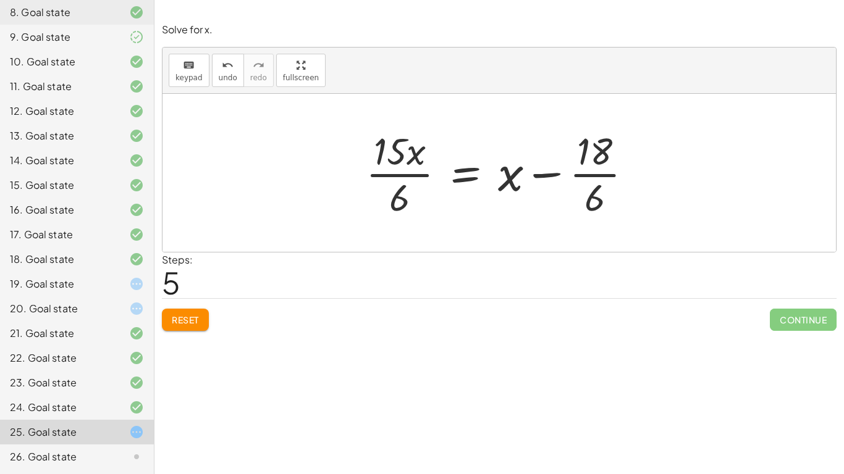
click at [183, 311] on button "Reset" at bounding box center [185, 320] width 47 height 22
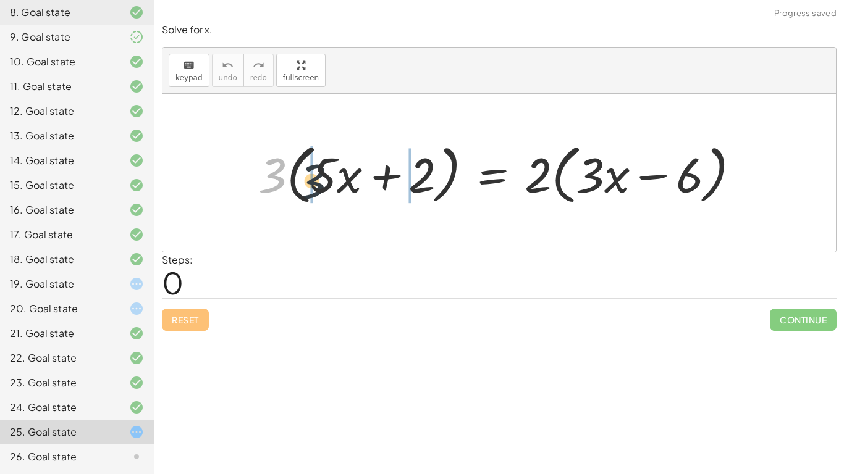
drag, startPoint x: 275, startPoint y: 173, endPoint x: 322, endPoint y: 179, distance: 47.4
click at [322, 179] on div at bounding box center [503, 173] width 503 height 71
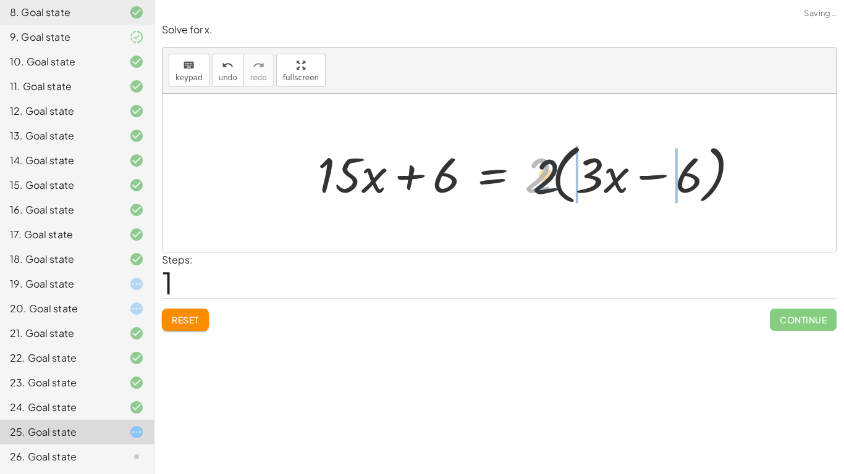
drag, startPoint x: 539, startPoint y: 167, endPoint x: 581, endPoint y: 169, distance: 42.7
click at [581, 169] on div at bounding box center [533, 173] width 444 height 71
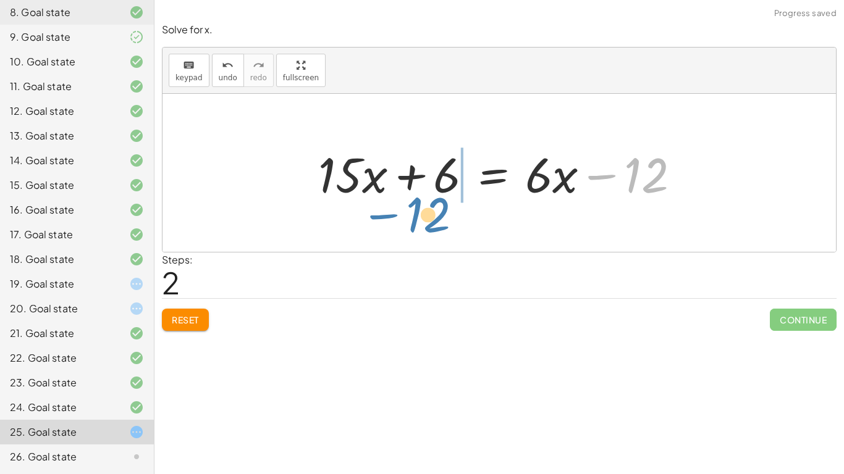
drag, startPoint x: 667, startPoint y: 170, endPoint x: 449, endPoint y: 209, distance: 220.9
click at [449, 209] on div "· 3 · ( + · 5 · x + 2 ) = · 2 · ( + · 3 · x − 6 ) + · 3 · 5 · x + · 3 · 2 = · 2…" at bounding box center [498, 173] width 673 height 158
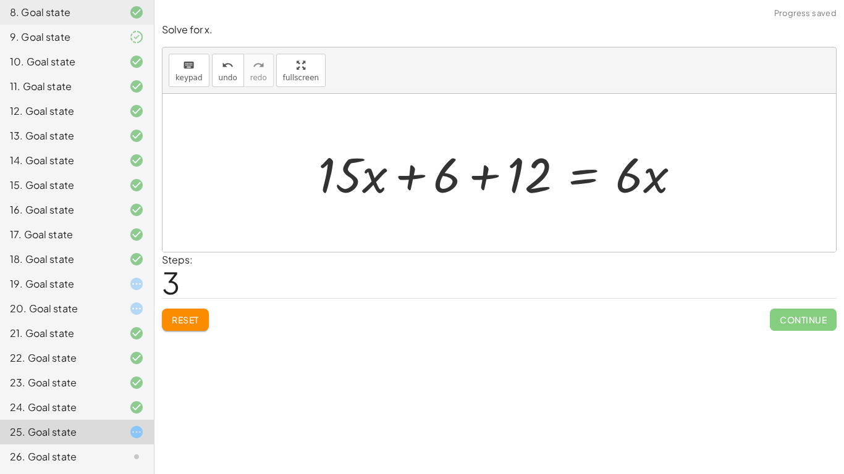
click at [492, 171] on div at bounding box center [504, 173] width 384 height 64
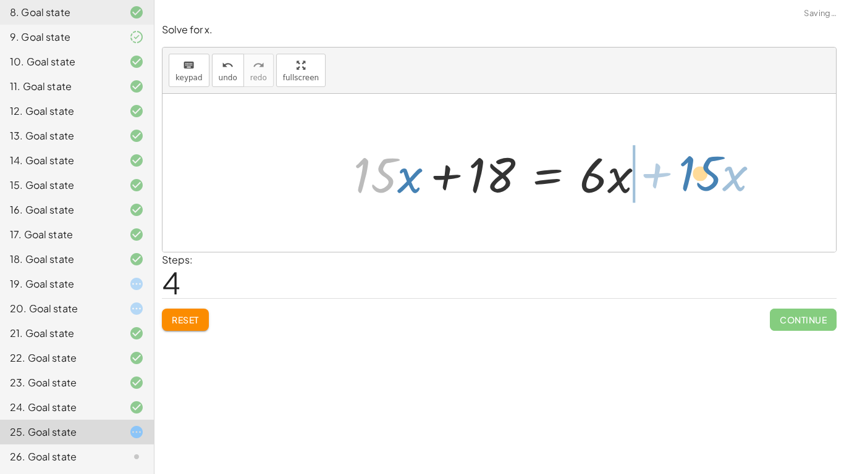
drag, startPoint x: 387, startPoint y: 179, endPoint x: 709, endPoint y: 177, distance: 321.2
click at [709, 177] on div "· 3 · ( + · 5 · x + 2 ) = · 2 · ( + · 3 · x − 6 ) + · 3 · 5 · x + · 3 · 2 = · 2…" at bounding box center [498, 173] width 673 height 158
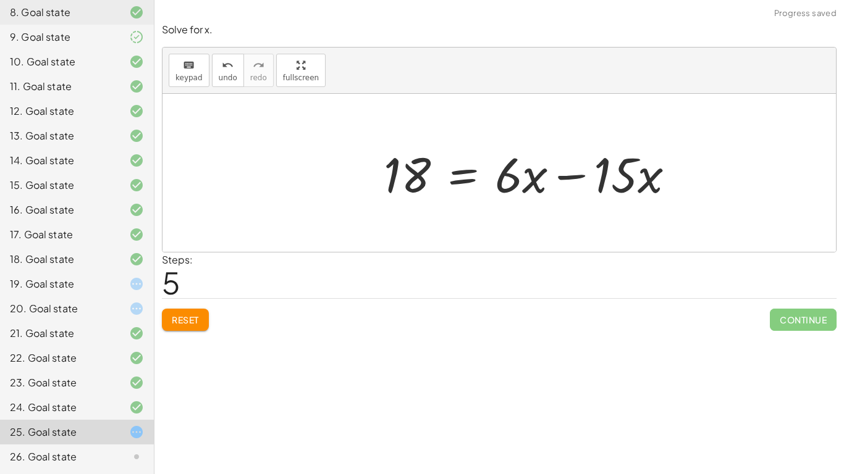
click at [662, 186] on div at bounding box center [533, 173] width 313 height 64
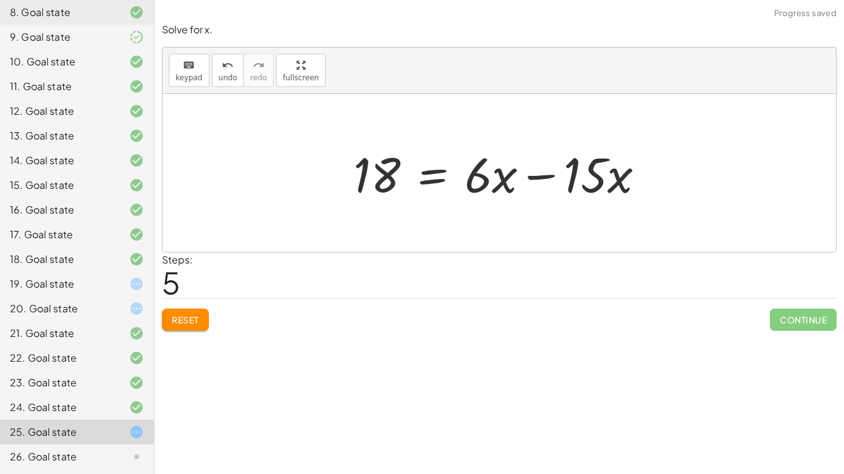
click at [570, 175] on div at bounding box center [503, 173] width 313 height 64
click at [543, 178] on div at bounding box center [503, 173] width 313 height 64
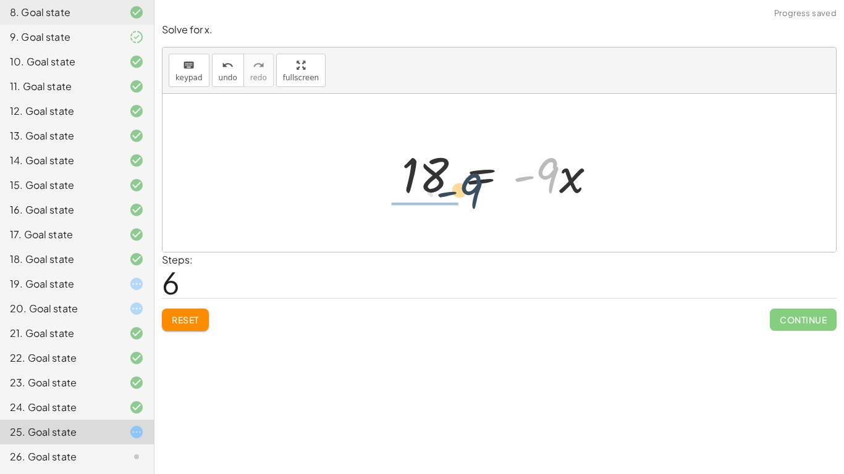
drag, startPoint x: 553, startPoint y: 182, endPoint x: 415, endPoint y: 219, distance: 142.8
click at [415, 219] on div "· 3 · ( + · 5 · x + 2 ) = · 2 · ( + · 3 · x − 6 ) + · 3 · 5 · x + · 3 · 2 = · 2…" at bounding box center [498, 173] width 673 height 158
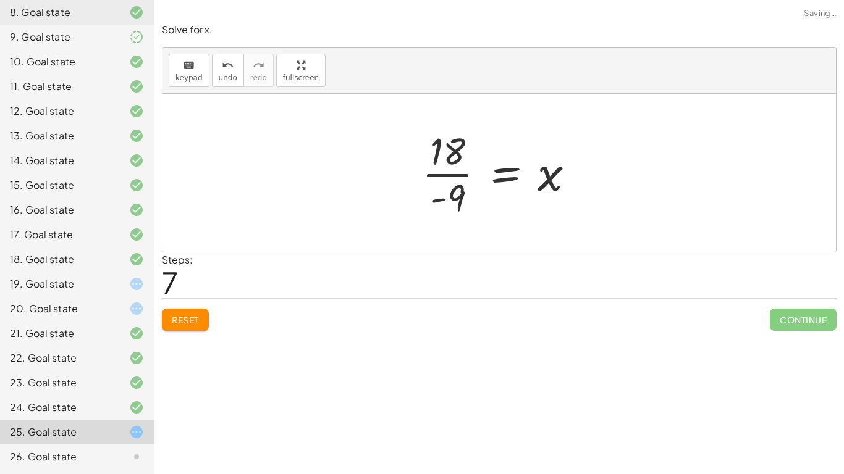
click at [432, 177] on div at bounding box center [503, 172] width 175 height 95
